Goal: Task Accomplishment & Management: Manage account settings

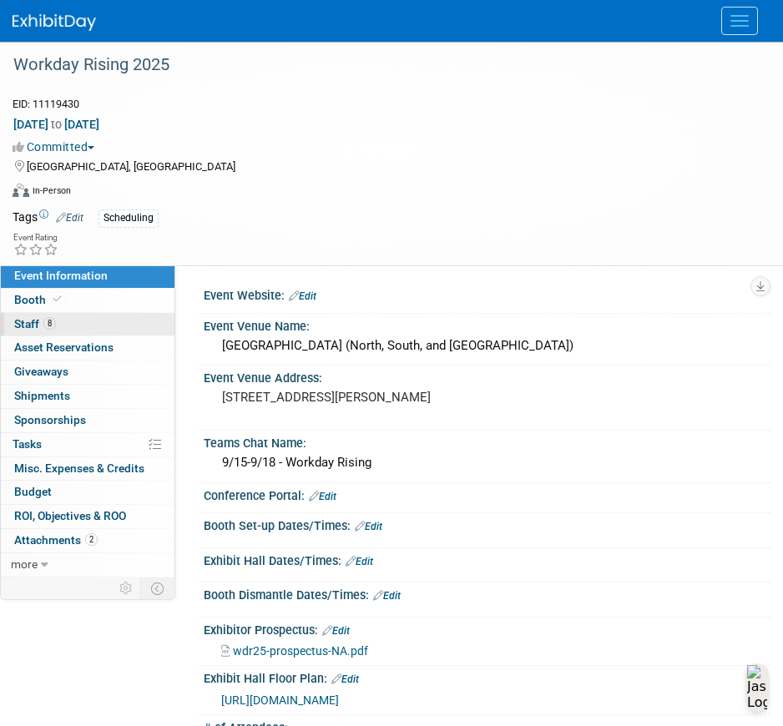
click at [73, 317] on link "8 Staff 8" at bounding box center [88, 324] width 174 height 23
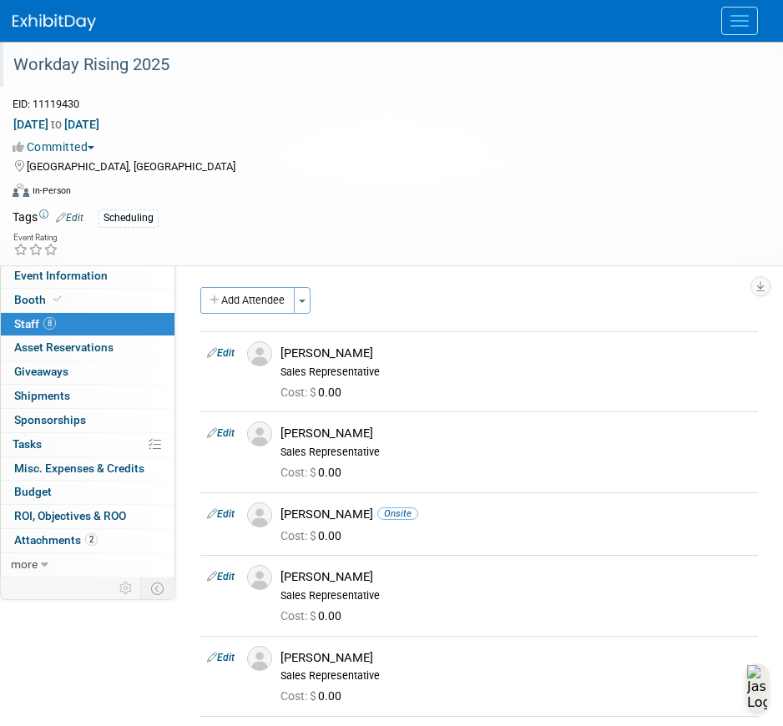
click at [703, 74] on div "Workday Rising 2025" at bounding box center [379, 65] width 742 height 30
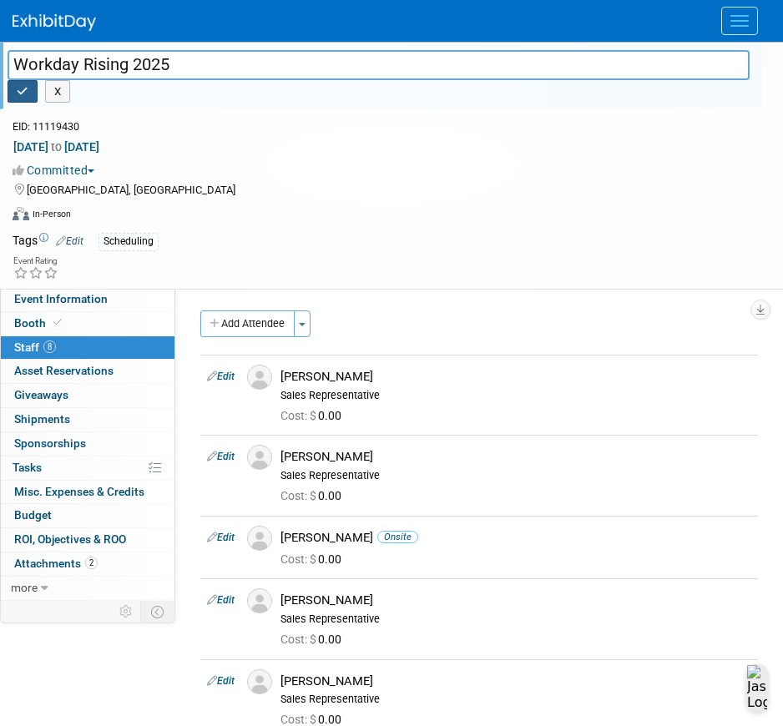
click at [12, 90] on button "button" at bounding box center [23, 91] width 30 height 23
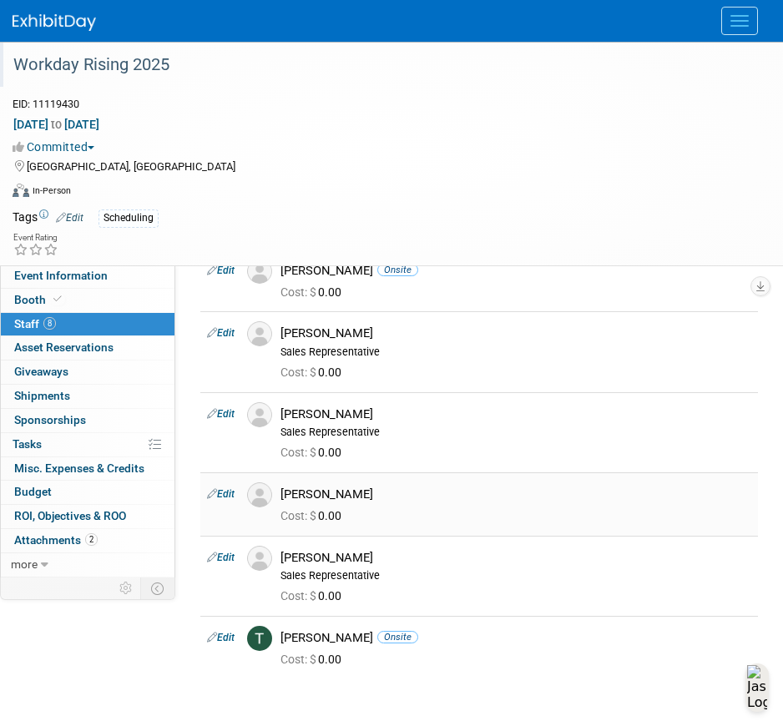
scroll to position [250, 0]
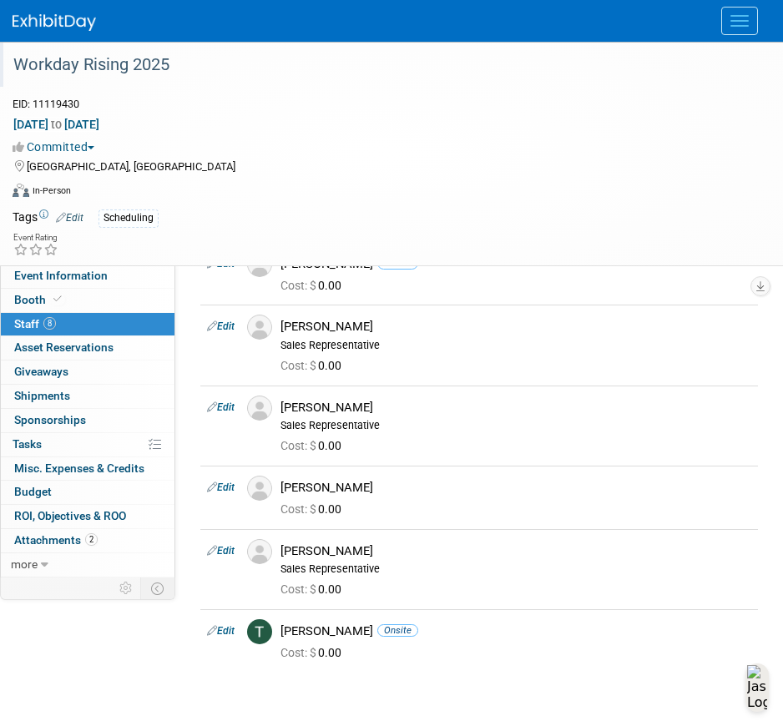
click at [709, 119] on div "[DATE] to [DATE] (4 days)" at bounding box center [381, 124] width 737 height 17
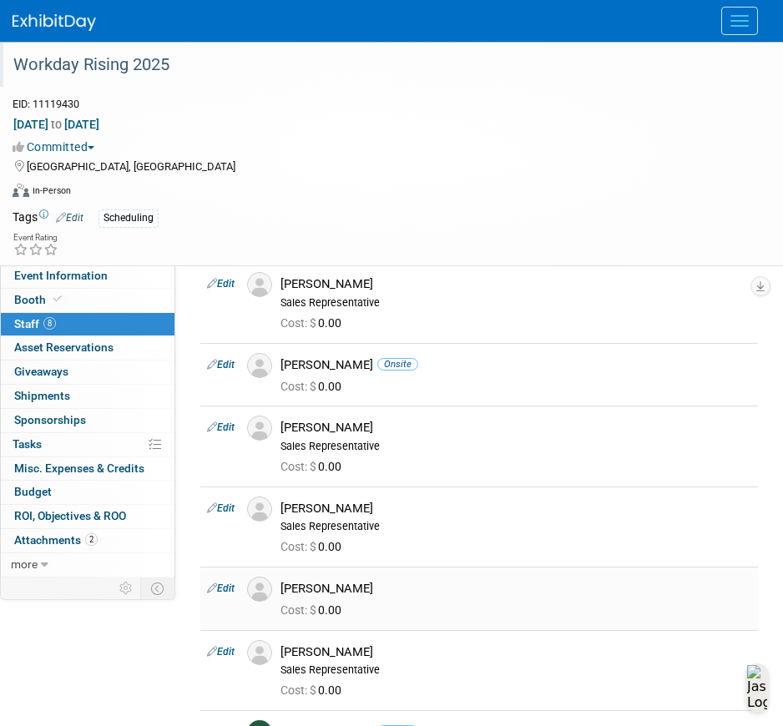
scroll to position [0, 0]
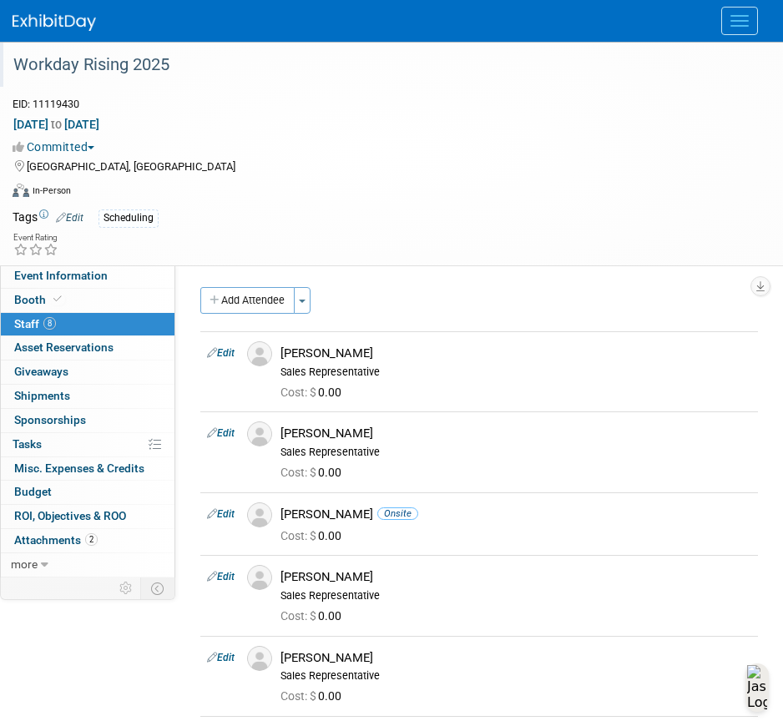
click at [767, 182] on div "Workday Rising 2025 EID: 11119430 Sep 15, 2025 to Sep 18, 2025 (4 days) Sep 15,…" at bounding box center [391, 154] width 783 height 224
click at [236, 294] on button "Add Attendee" at bounding box center [247, 300] width 94 height 27
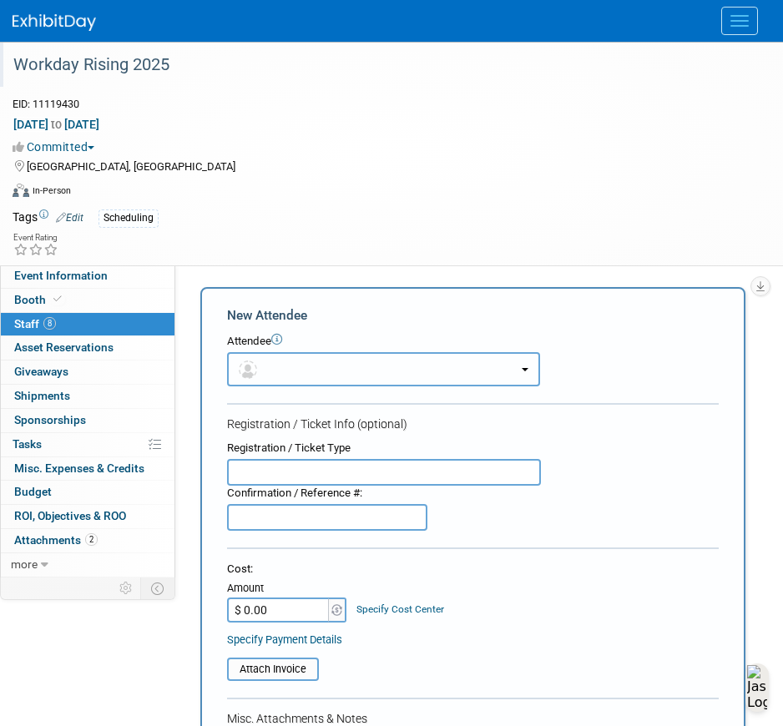
click at [320, 373] on button "button" at bounding box center [383, 369] width 313 height 34
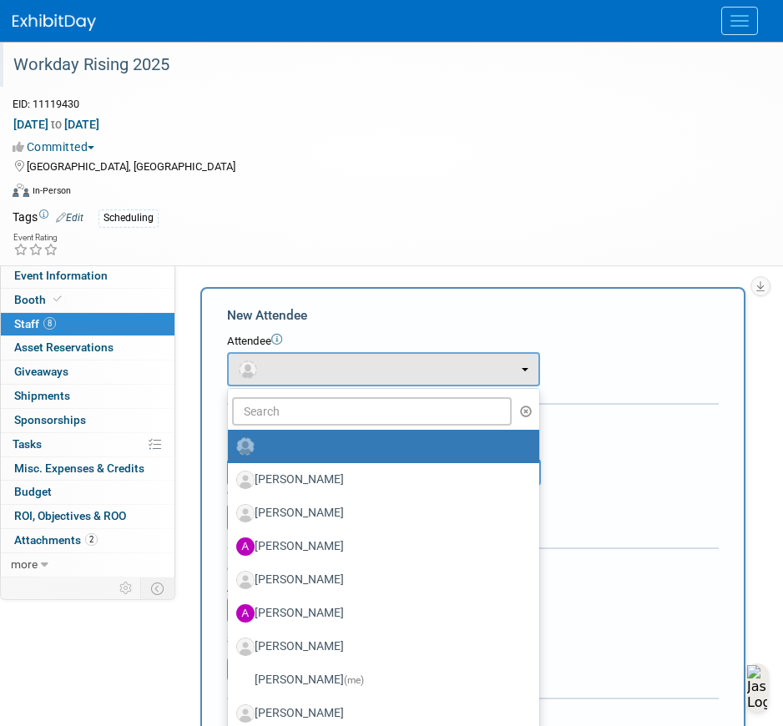
click at [554, 231] on div "Event Rating" at bounding box center [381, 245] width 762 height 29
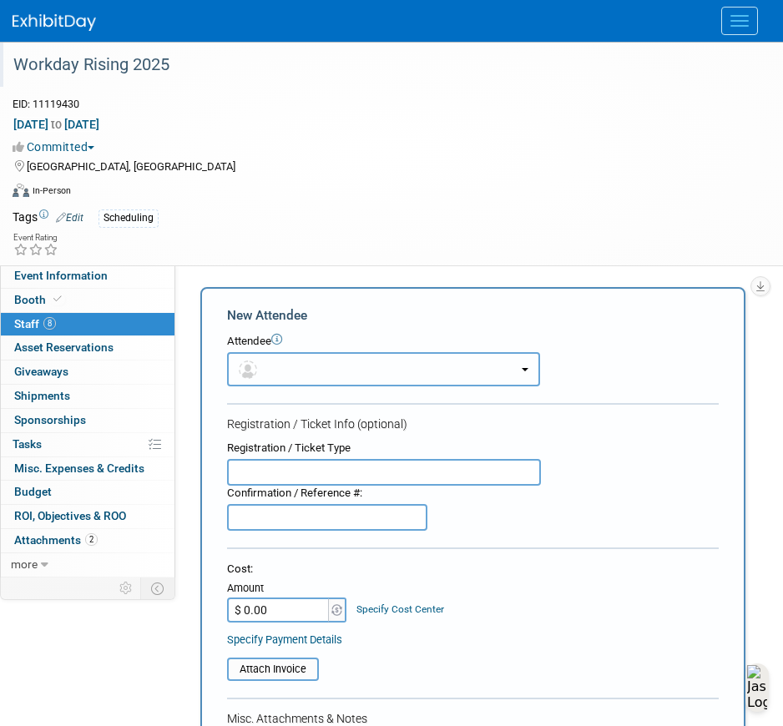
click at [340, 359] on button "button" at bounding box center [383, 369] width 313 height 34
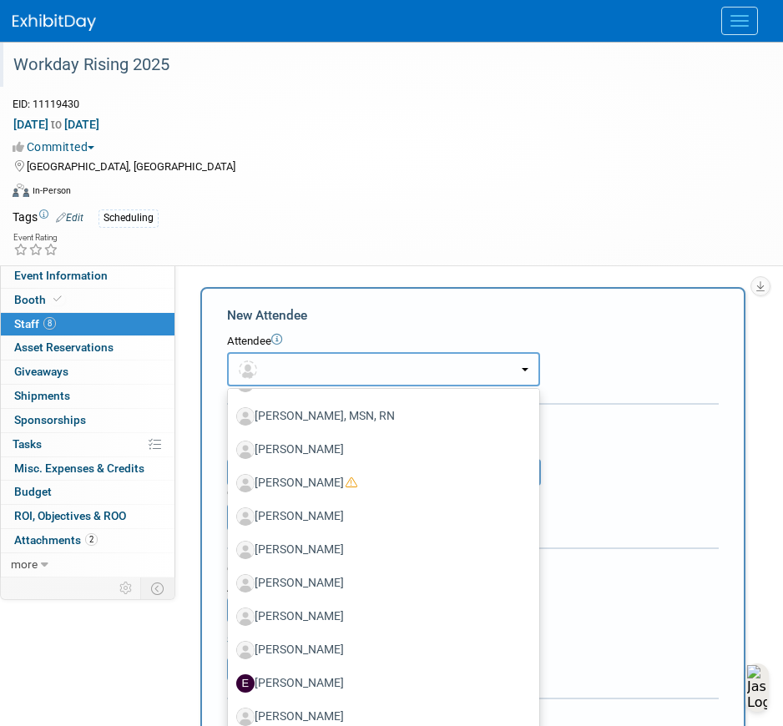
scroll to position [834, 0]
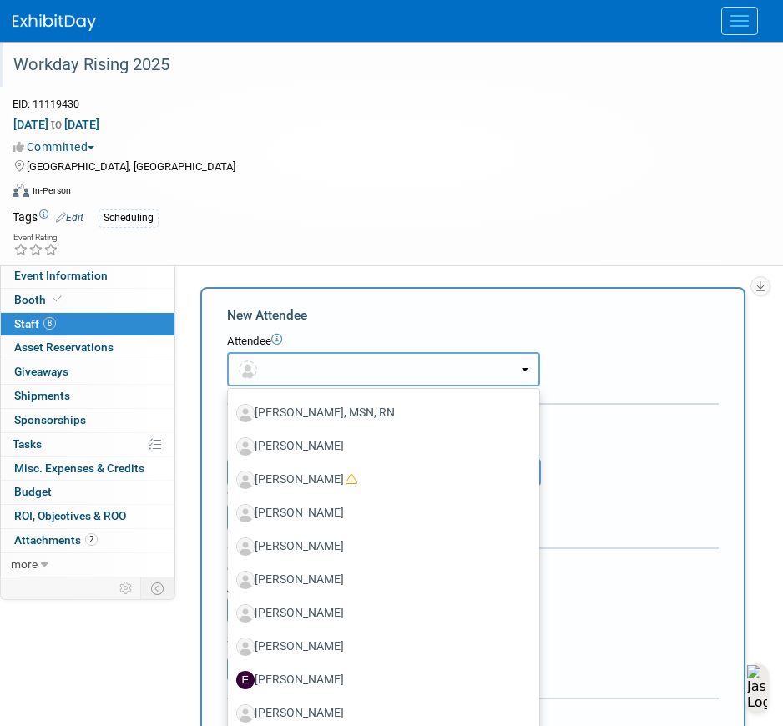
click at [276, 368] on button "button" at bounding box center [383, 369] width 313 height 34
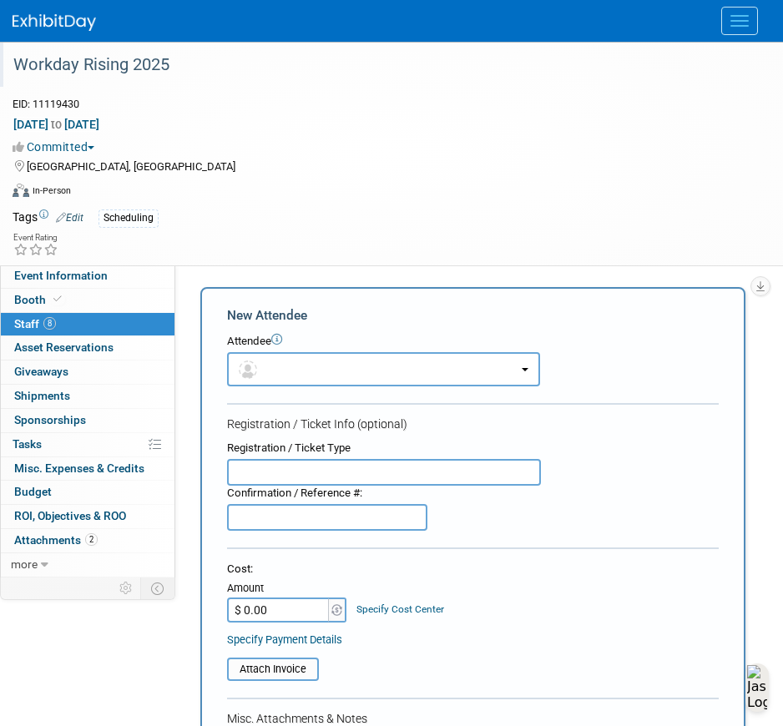
click at [751, 21] on button "Menu" at bounding box center [739, 21] width 37 height 28
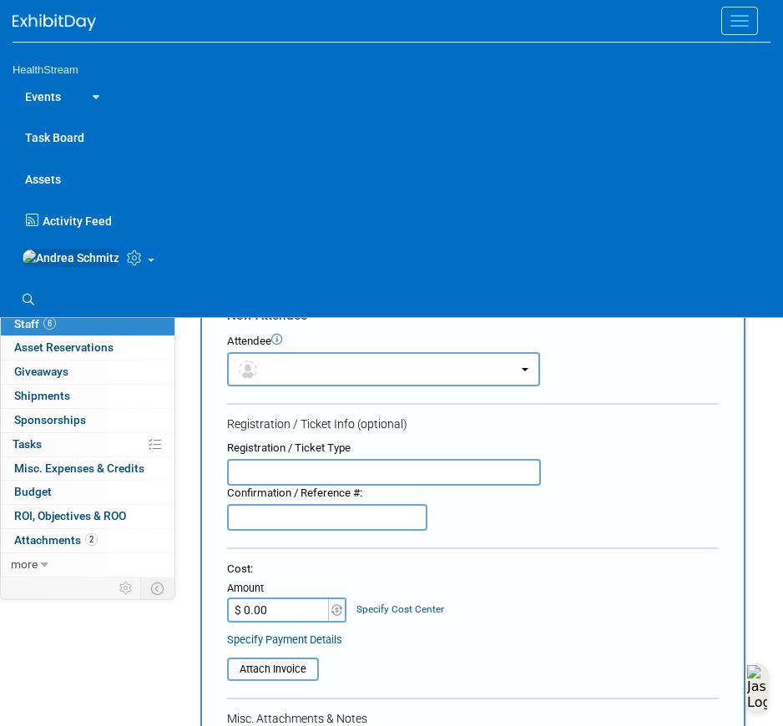
click at [127, 255] on icon at bounding box center [136, 257] width 19 height 15
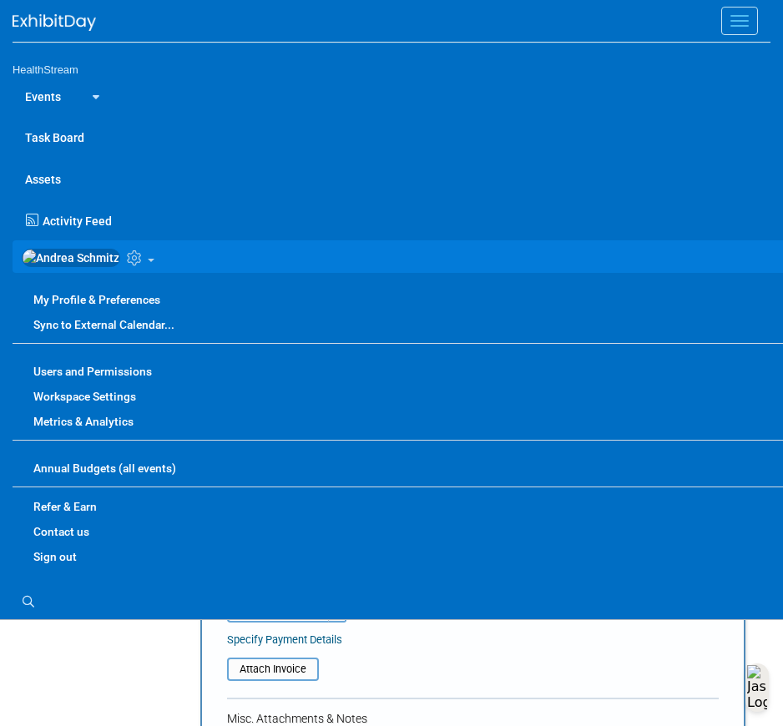
click at [118, 375] on link "Users and Permissions" at bounding box center [404, 371] width 783 height 25
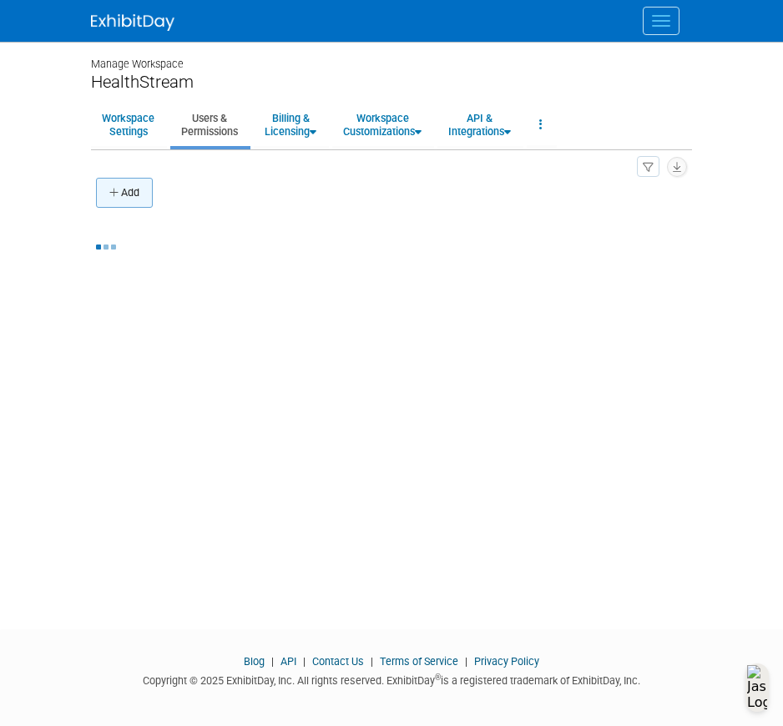
click at [134, 197] on button "Add" at bounding box center [124, 193] width 57 height 30
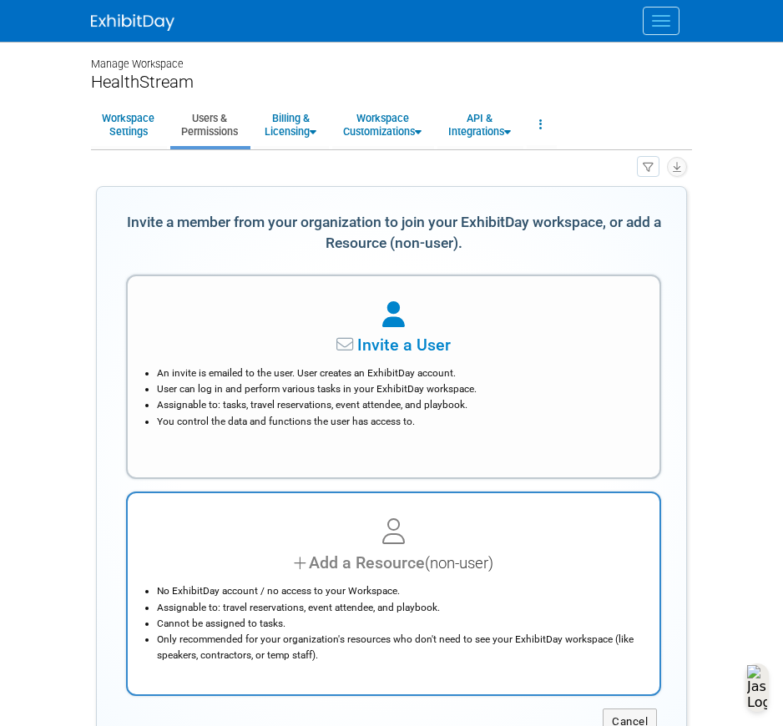
click at [416, 560] on div "Add a Resource (non-user)" at bounding box center [394, 563] width 490 height 24
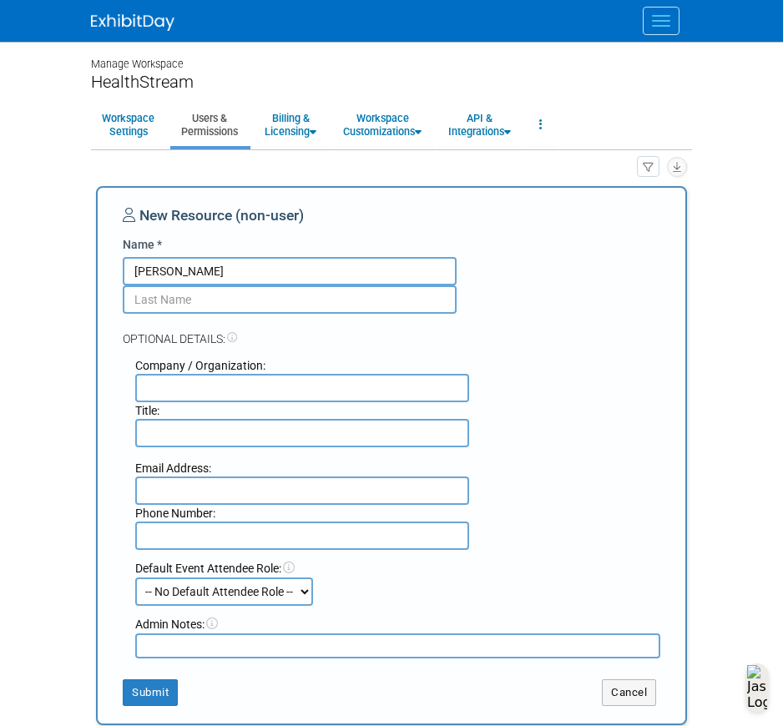
type input "[PERSON_NAME]"
click at [167, 692] on button "Submit" at bounding box center [150, 692] width 55 height 27
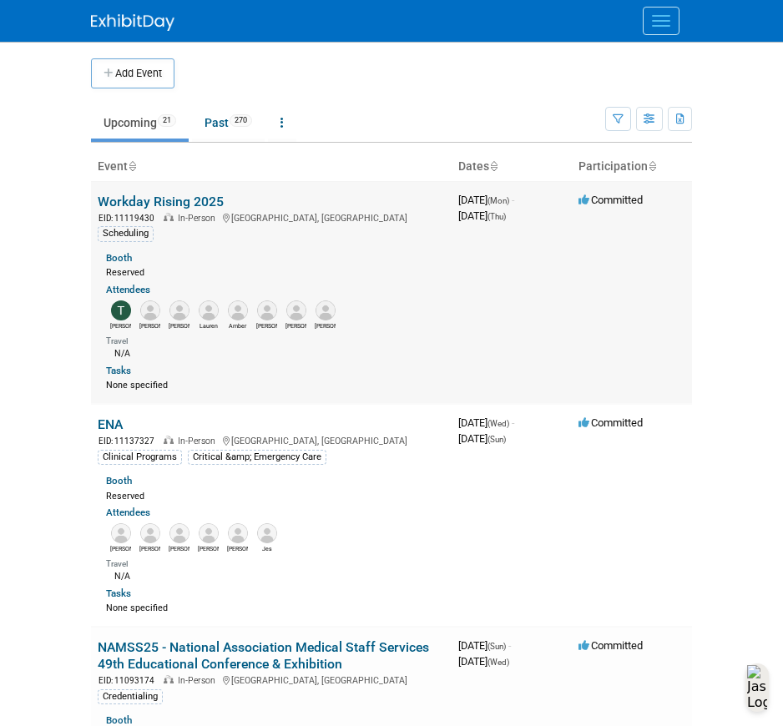
click at [179, 194] on link "Workday Rising 2025" at bounding box center [161, 202] width 126 height 16
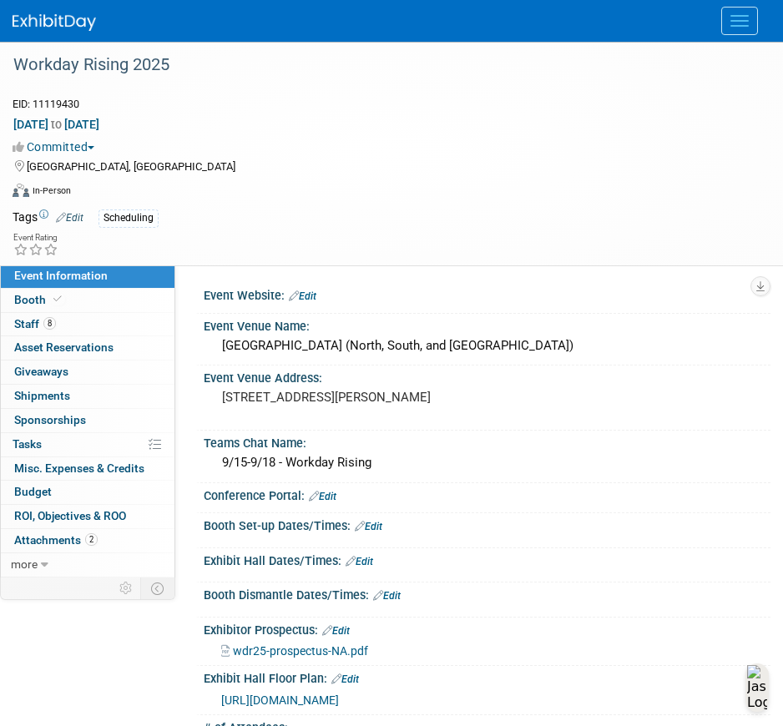
click at [668, 295] on div "Event Website: Edit" at bounding box center [487, 294] width 567 height 22
click at [97, 322] on link "8 Staff 8" at bounding box center [88, 324] width 174 height 23
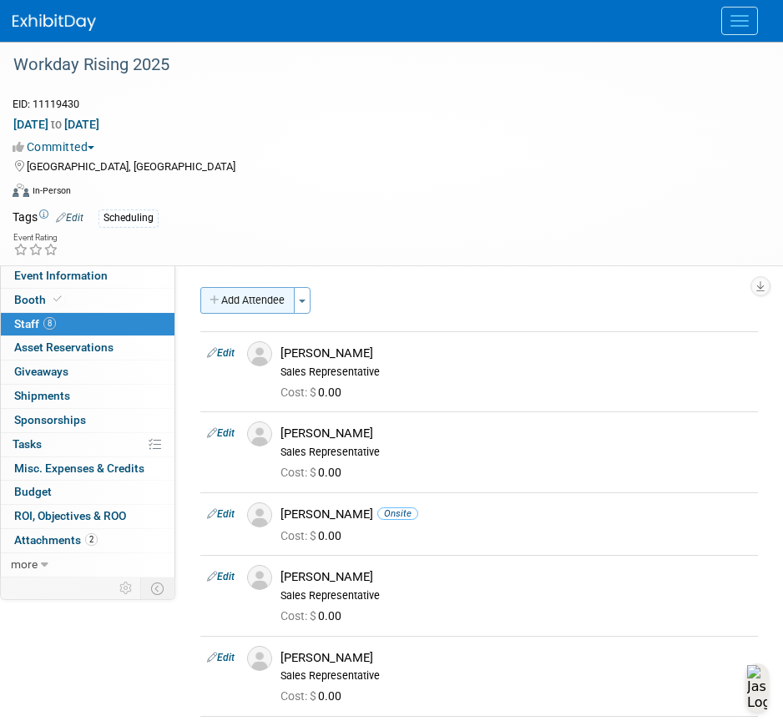
click at [285, 308] on button "Add Attendee" at bounding box center [247, 300] width 94 height 27
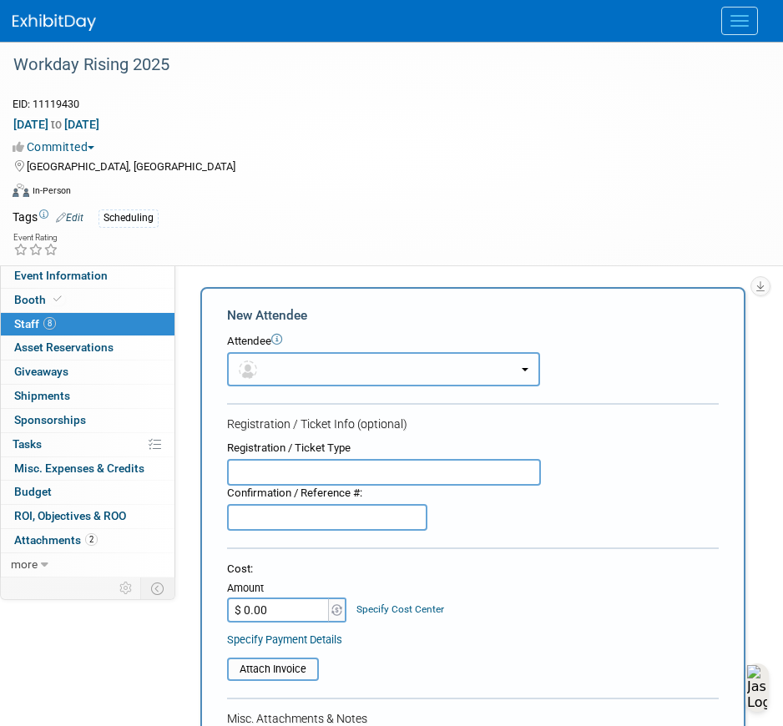
click at [291, 372] on button "button" at bounding box center [383, 369] width 313 height 34
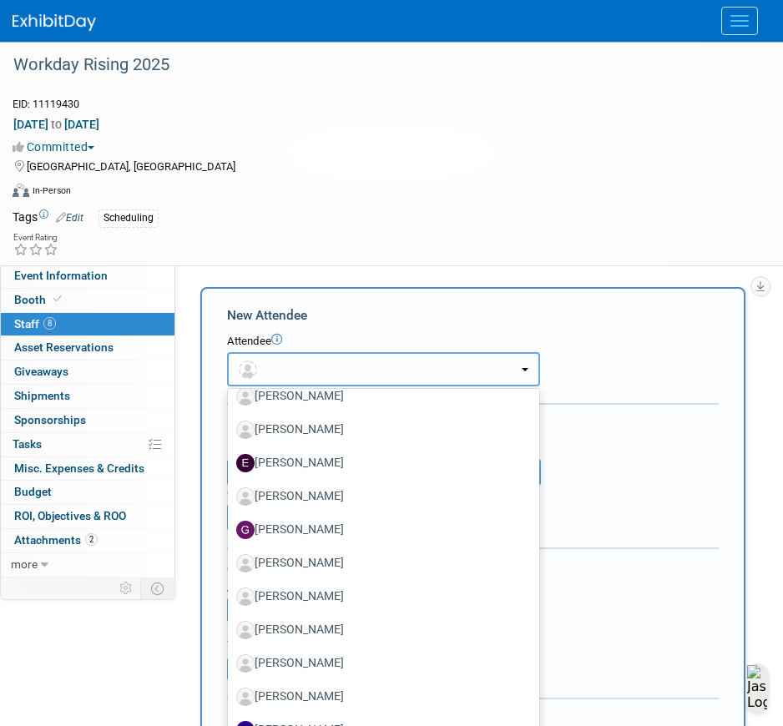
scroll to position [1001, 0]
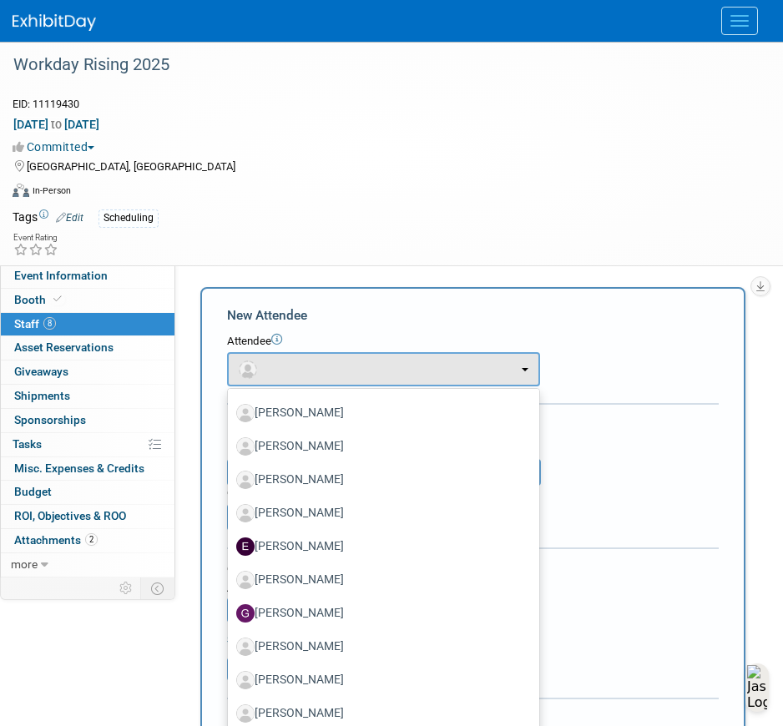
click at [317, 451] on label "Doug Keyes" at bounding box center [379, 446] width 286 height 27
click at [230, 450] on input "Doug Keyes" at bounding box center [224, 444] width 11 height 11
select select "f76b7dc5-9d40-4880-9f1a-acc39329c16f"
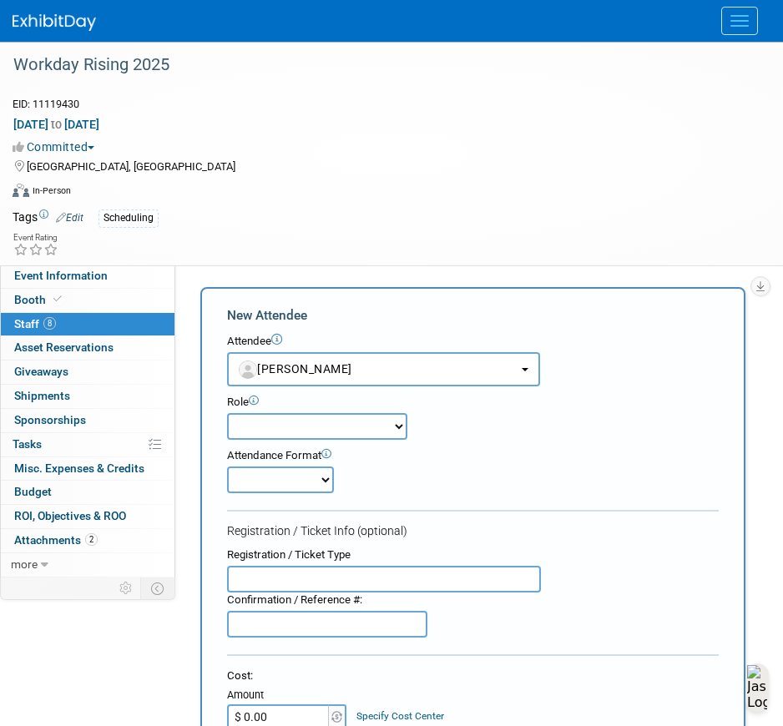
click at [333, 427] on select "Demonstrator Host Planner Presenter Sales Representative Set-up/Dismantle Crew …" at bounding box center [317, 426] width 180 height 27
select select "2"
click at [227, 413] on select "Demonstrator Host Planner Presenter Sales Representative Set-up/Dismantle Crew …" at bounding box center [317, 426] width 180 height 27
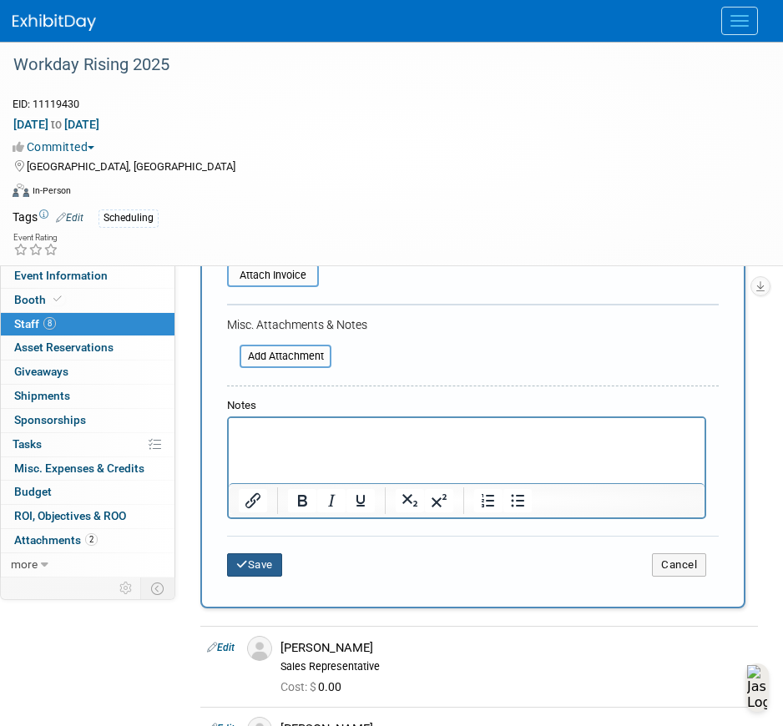
click at [263, 567] on button "Save" at bounding box center [254, 564] width 55 height 23
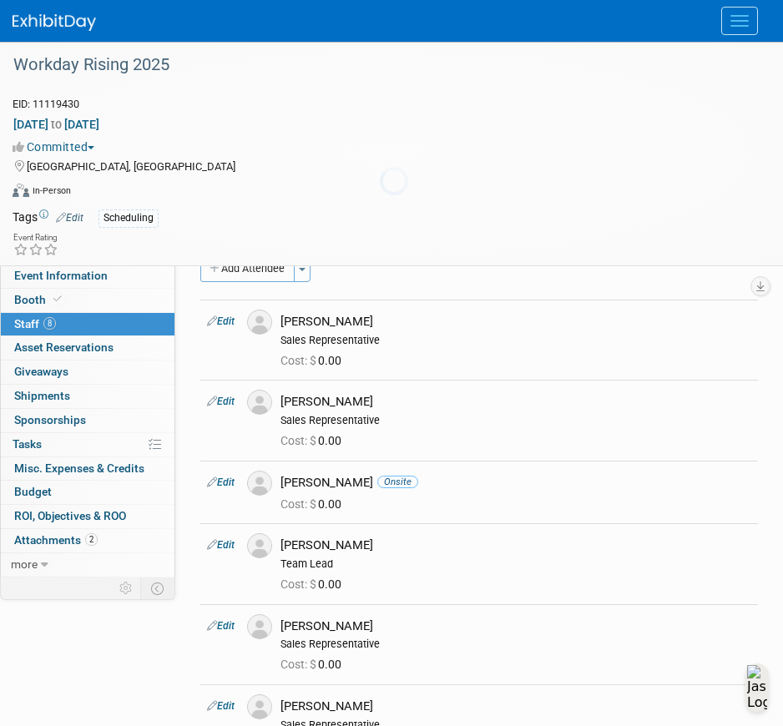
scroll to position [474, 0]
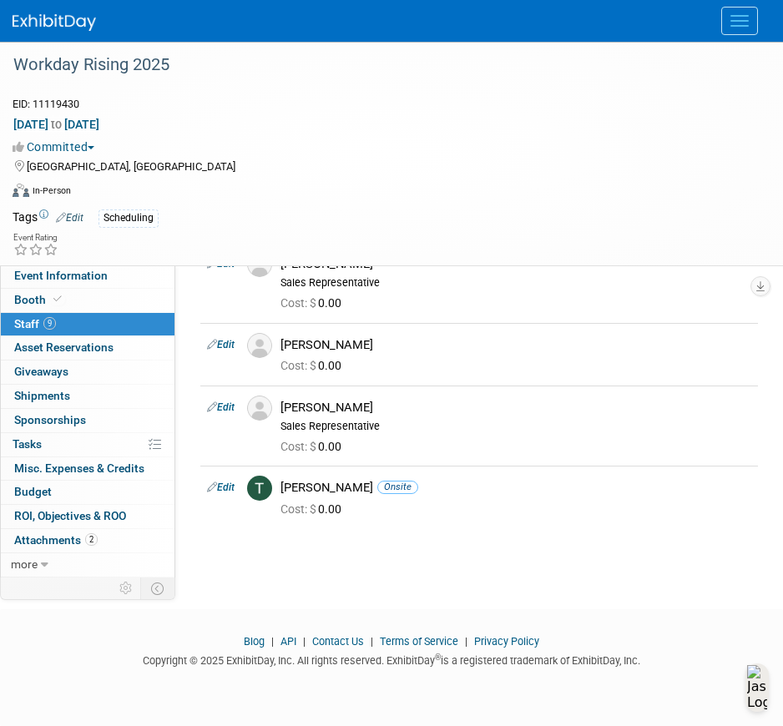
click at [567, 98] on div "EID: 11119430" at bounding box center [381, 101] width 762 height 29
